Goal: Information Seeking & Learning: Learn about a topic

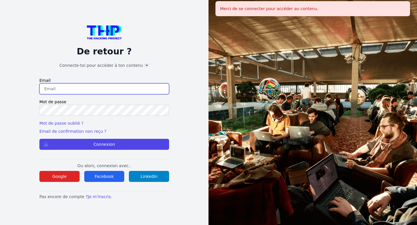
type input "bfigea@gmail.com"
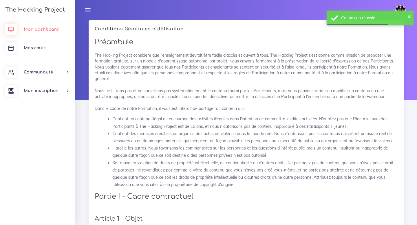
click at [49, 26] on link "Mon dashboard" at bounding box center [37, 29] width 75 height 19
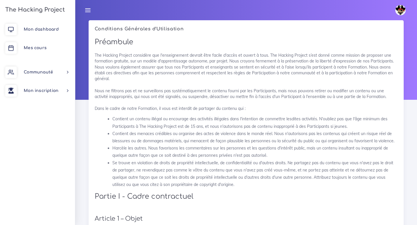
click at [37, 13] on link "The Hacking Project" at bounding box center [33, 9] width 61 height 19
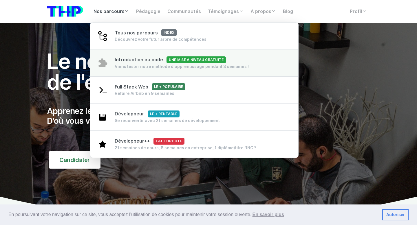
click at [120, 58] on span "Introduction au code Une mise à niveau gratuite" at bounding box center [170, 59] width 111 height 5
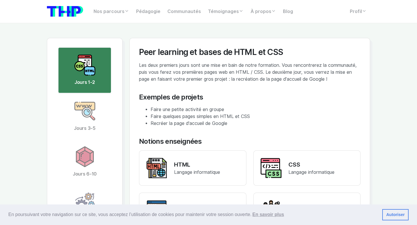
scroll to position [1083, 0]
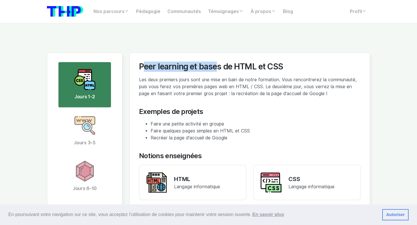
drag, startPoint x: 140, startPoint y: 67, endPoint x: 214, endPoint y: 67, distance: 74.1
click at [214, 67] on div "Peer learning et bases de HTML et CSS" at bounding box center [249, 67] width 221 height 10
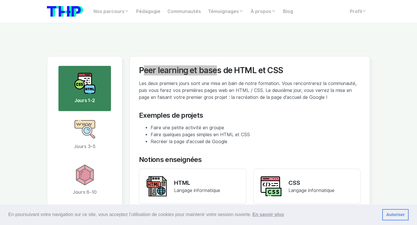
scroll to position [1080, 0]
